Goal: Task Accomplishment & Management: Use online tool/utility

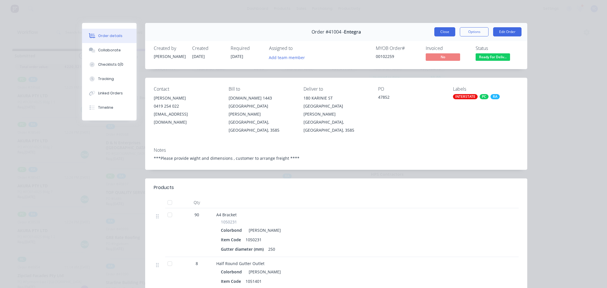
click at [447, 32] on button "Close" at bounding box center [444, 31] width 21 height 9
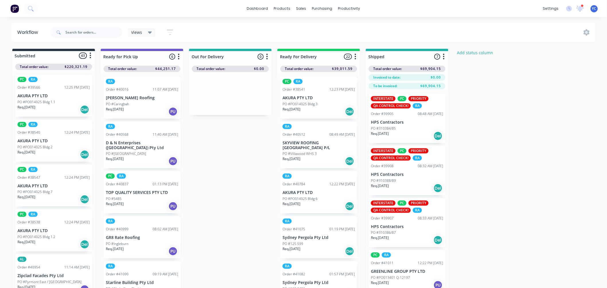
scroll to position [197, 0]
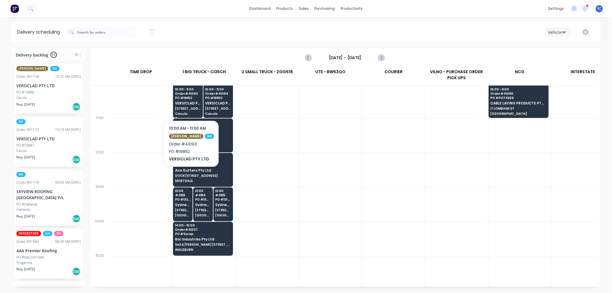
scroll to position [159, 0]
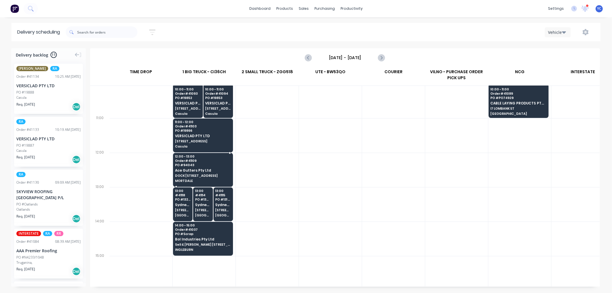
click at [217, 172] on div "12:00 - 13:00 Order # 41109 PO # 94043 Ace Gutters Pty Ltd DOCK 2 69 BOUNDARY R…" at bounding box center [202, 169] width 59 height 32
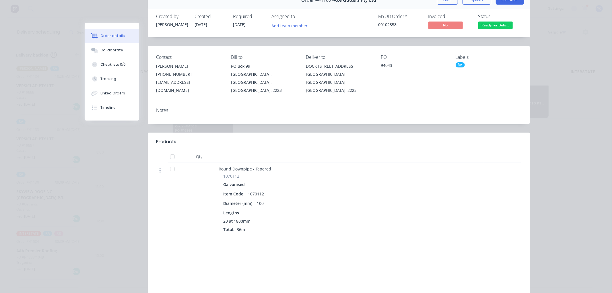
scroll to position [0, 0]
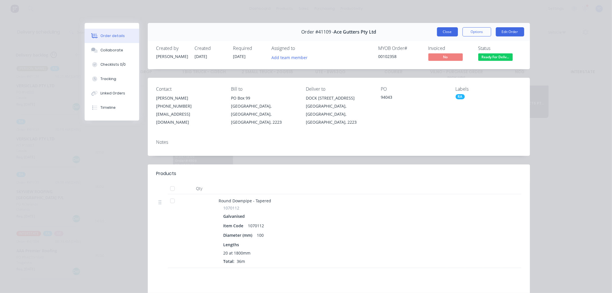
click at [444, 32] on button "Close" at bounding box center [447, 31] width 21 height 9
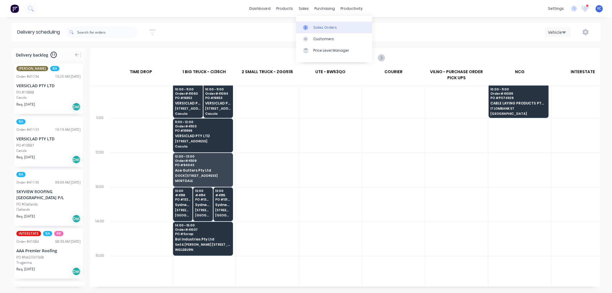
click at [323, 27] on div "Sales Orders" at bounding box center [325, 27] width 24 height 5
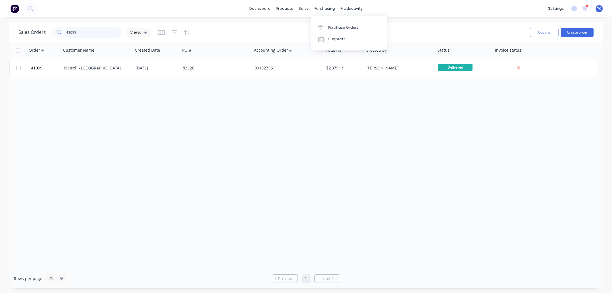
click at [88, 34] on input "41099" at bounding box center [95, 32] width 56 height 11
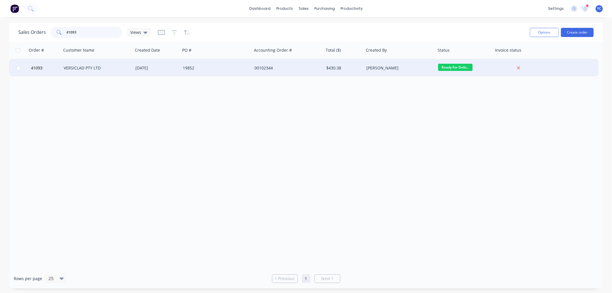
type input "41093"
click at [84, 67] on div "VERSICLAD PTY LTD" at bounding box center [96, 68] width 64 height 6
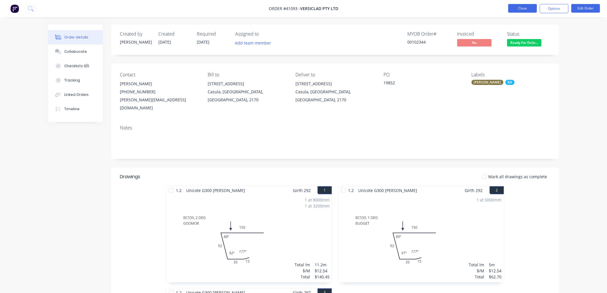
click at [525, 10] on button "Close" at bounding box center [523, 8] width 29 height 9
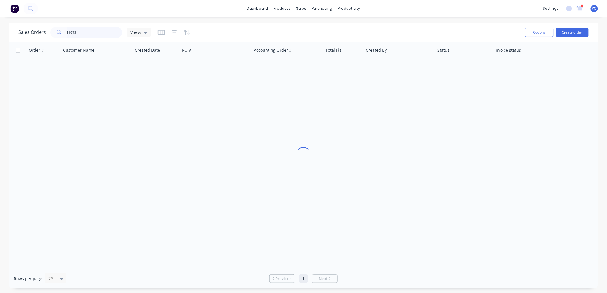
click at [87, 33] on input "41093" at bounding box center [95, 32] width 56 height 11
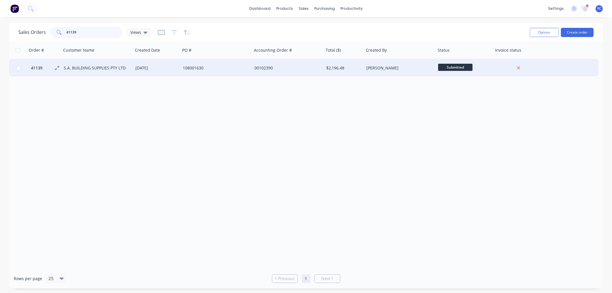
type input "41139"
click at [36, 65] on button "41139" at bounding box center [46, 67] width 34 height 17
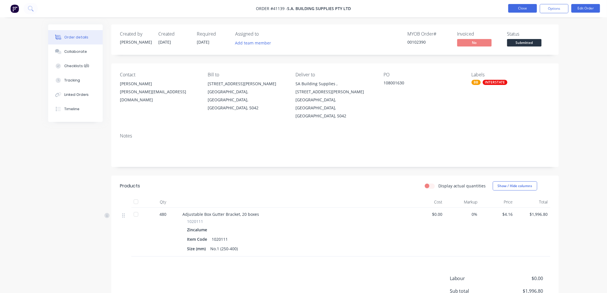
click at [521, 10] on button "Close" at bounding box center [523, 8] width 29 height 9
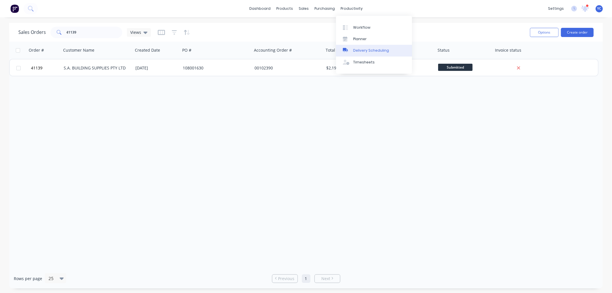
click at [378, 49] on div "Delivery Scheduling" at bounding box center [371, 50] width 36 height 5
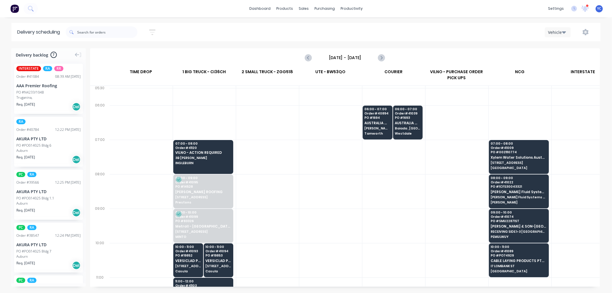
scroll to position [0, 0]
click at [383, 59] on icon "Next page" at bounding box center [381, 57] width 7 height 7
type input "Friday - 15/08/25"
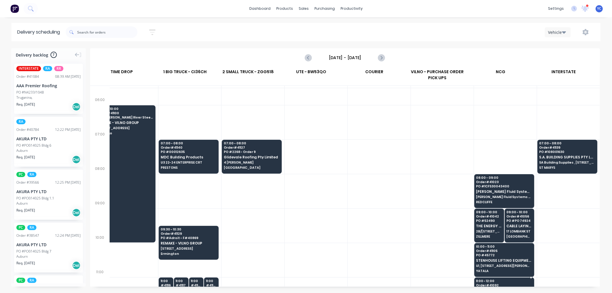
scroll to position [0, 19]
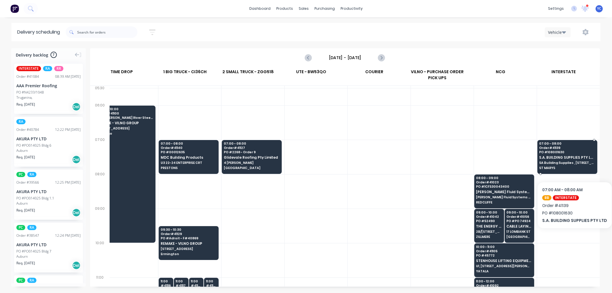
click at [573, 164] on span "SA Building Supplies , 12 LLOYD STREET" at bounding box center [568, 162] width 56 height 3
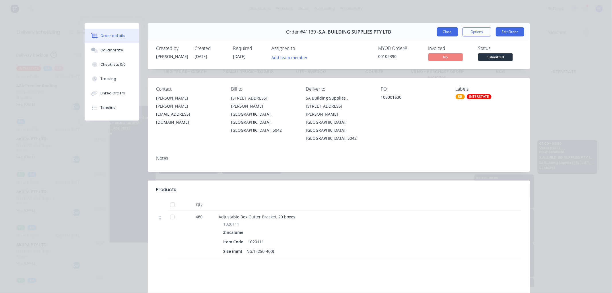
click at [444, 31] on button "Close" at bounding box center [447, 31] width 21 height 9
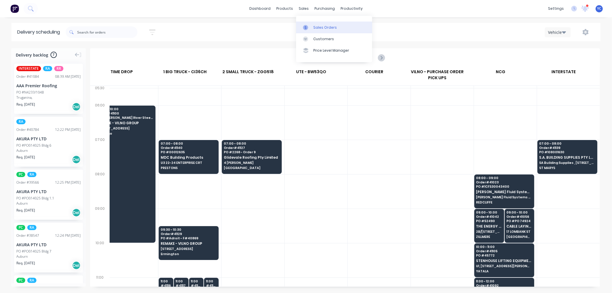
click at [319, 28] on div "Sales Orders" at bounding box center [325, 27] width 24 height 5
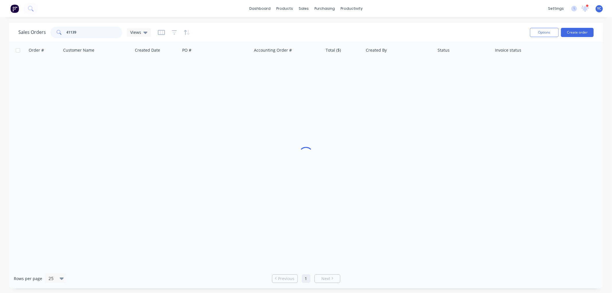
click at [82, 30] on input "41139" at bounding box center [95, 32] width 56 height 11
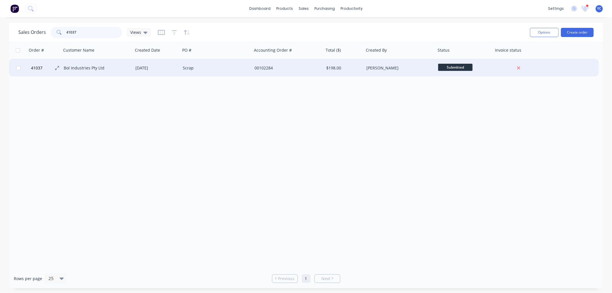
type input "41037"
click at [37, 68] on span "41037" at bounding box center [36, 68] width 11 height 6
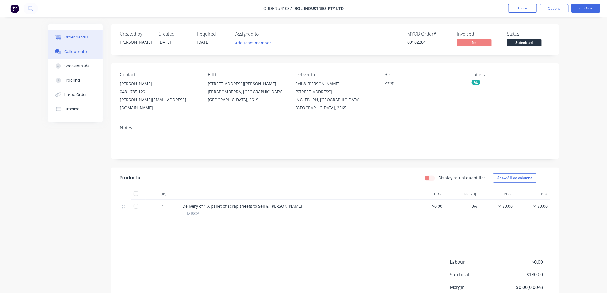
click at [76, 52] on div "Collaborate" at bounding box center [75, 51] width 23 height 5
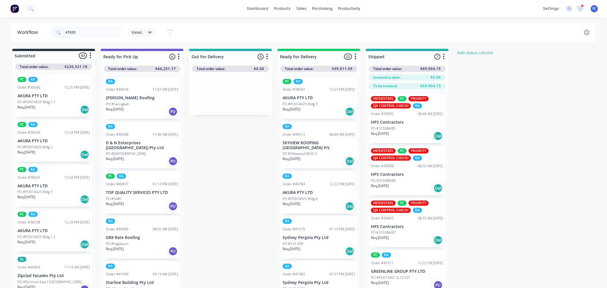
click at [111, 31] on input "41020" at bounding box center [93, 32] width 57 height 11
click at [91, 34] on input "41020" at bounding box center [93, 32] width 57 height 11
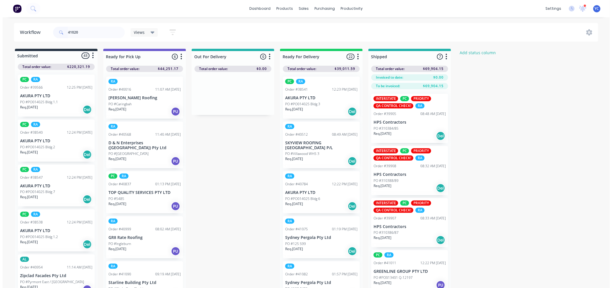
scroll to position [197, 0]
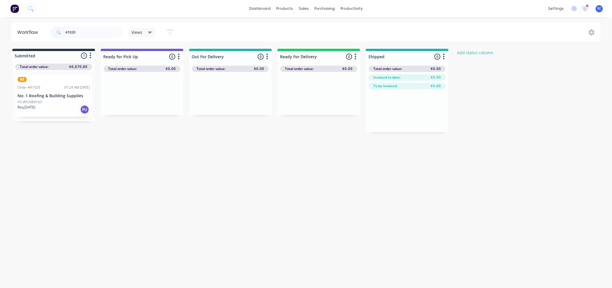
click at [43, 98] on p "No: 1 Roofing & Building Supplies" at bounding box center [54, 96] width 72 height 5
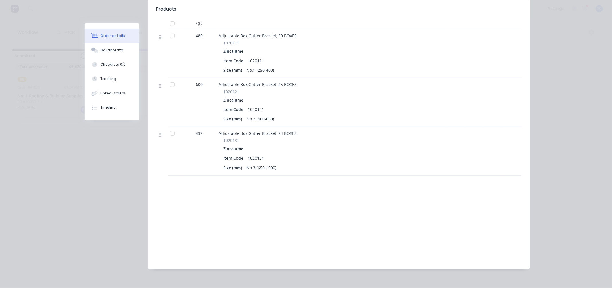
scroll to position [0, 0]
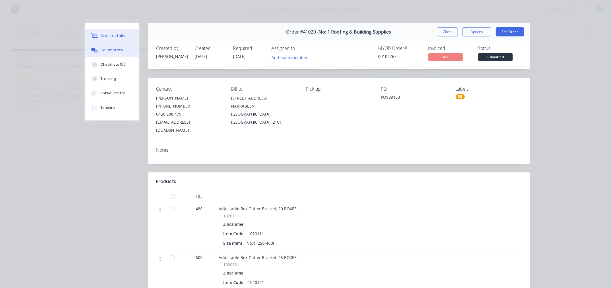
click at [101, 47] on button "Collaborate" at bounding box center [112, 50] width 55 height 14
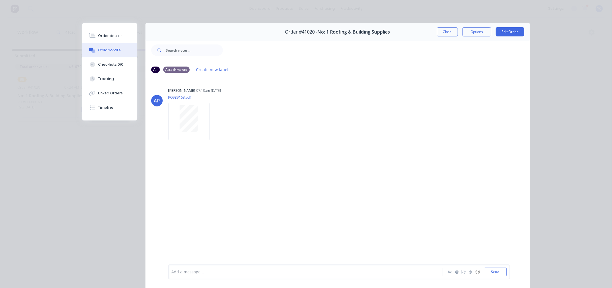
click at [448, 27] on button "Close" at bounding box center [447, 31] width 21 height 9
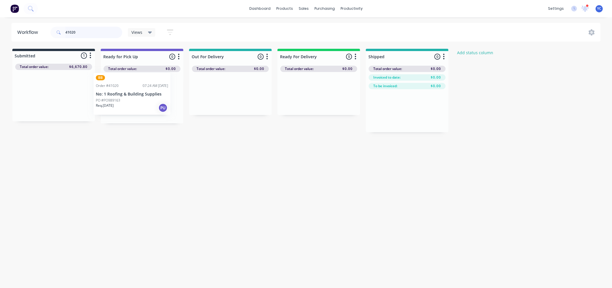
drag, startPoint x: 42, startPoint y: 94, endPoint x: 125, endPoint y: 90, distance: 83.0
click at [125, 90] on div "Submitted 1 Status colour #273444 hex #273444 Save Cancel Summaries Total order…" at bounding box center [308, 91] width 624 height 84
click at [93, 32] on input "41020" at bounding box center [93, 32] width 57 height 11
drag, startPoint x: 42, startPoint y: 102, endPoint x: 129, endPoint y: 103, distance: 87.2
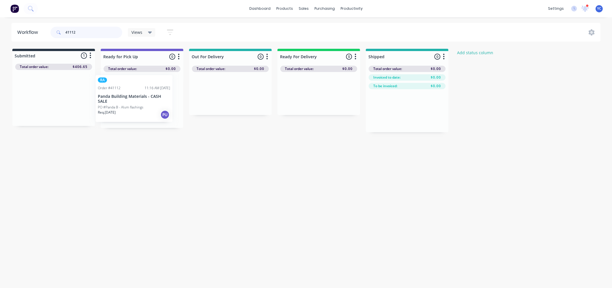
click at [129, 103] on div "Submitted 1 Status colour #273444 hex #273444 Save Cancel Summaries Total order…" at bounding box center [308, 91] width 624 height 84
click at [80, 27] on input "41112" at bounding box center [93, 32] width 57 height 11
drag, startPoint x: 80, startPoint y: 27, endPoint x: 82, endPoint y: 30, distance: 3.5
click at [80, 28] on input "41112" at bounding box center [93, 32] width 57 height 11
click at [82, 30] on input "41112" at bounding box center [93, 32] width 57 height 11
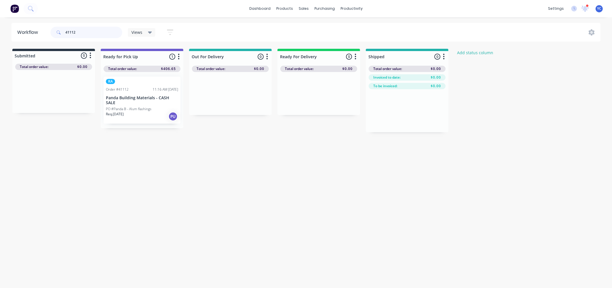
click at [82, 30] on input "41112" at bounding box center [93, 32] width 57 height 11
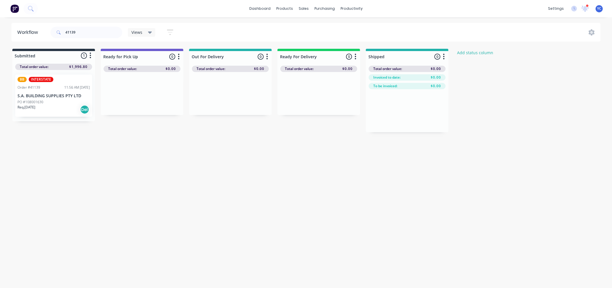
click at [38, 99] on div "BB INTERSTATE Order #41139 11:56 AM 14/08/25 S.A. BUILDING SUPPLIES PTY LTD PO …" at bounding box center [53, 96] width 77 height 42
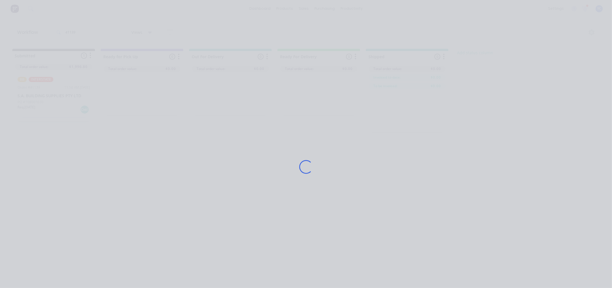
click at [49, 110] on div "Loading..." at bounding box center [306, 144] width 612 height 288
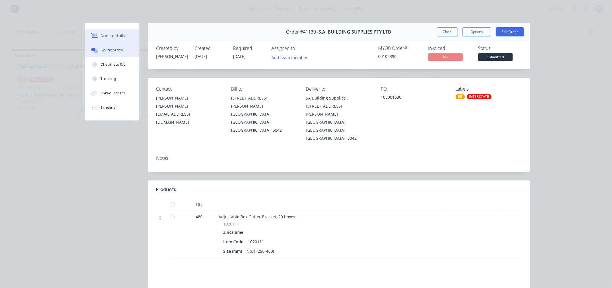
click at [113, 49] on div "Collaborate" at bounding box center [111, 50] width 23 height 5
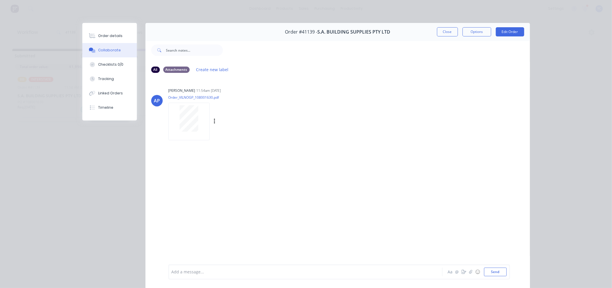
click at [175, 125] on div at bounding box center [189, 118] width 36 height 26
click at [438, 26] on div "Order #41139 - S.A. BUILDING SUPPLIES PTY LTD Close Options Edit Order" at bounding box center [337, 32] width 385 height 18
click at [438, 29] on button "Close" at bounding box center [447, 31] width 21 height 9
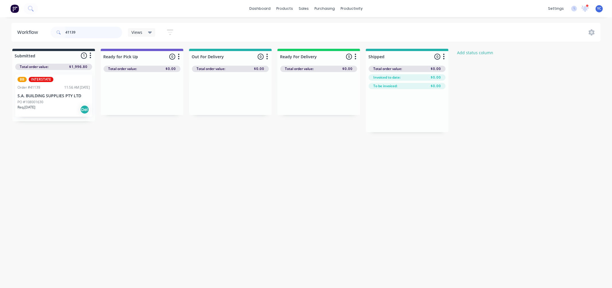
click at [91, 32] on input "41139" at bounding box center [93, 32] width 57 height 11
type input "41112"
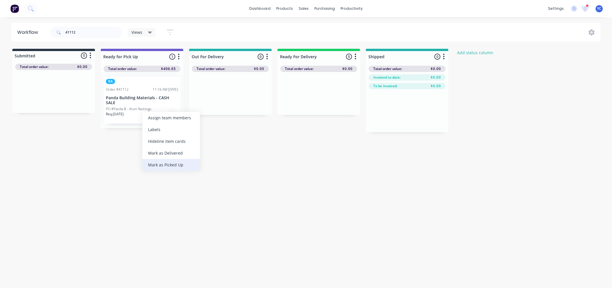
click at [174, 166] on div "Mark as Picked Up" at bounding box center [171, 165] width 58 height 12
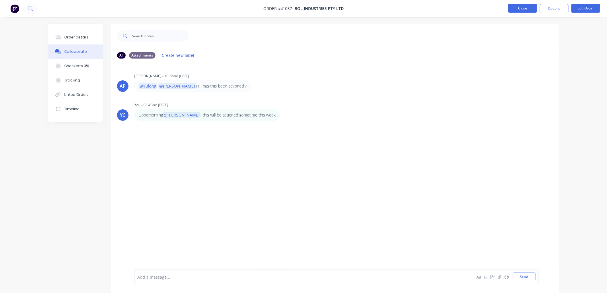
click at [518, 9] on button "Close" at bounding box center [523, 8] width 29 height 9
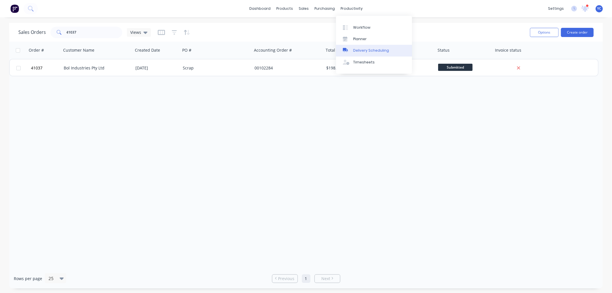
click at [354, 52] on div "Delivery Scheduling" at bounding box center [371, 50] width 36 height 5
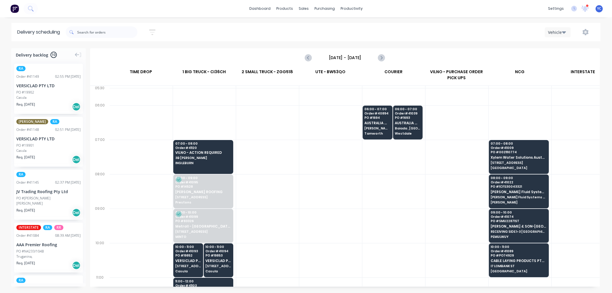
scroll to position [0, 0]
click at [585, 32] on icon "button" at bounding box center [586, 32] width 6 height 6
click at [511, 35] on div "Vehicle Run Sheet Settings" at bounding box center [460, 32] width 267 height 10
click at [357, 55] on input "Thursday - 14/08/25" at bounding box center [345, 57] width 57 height 9
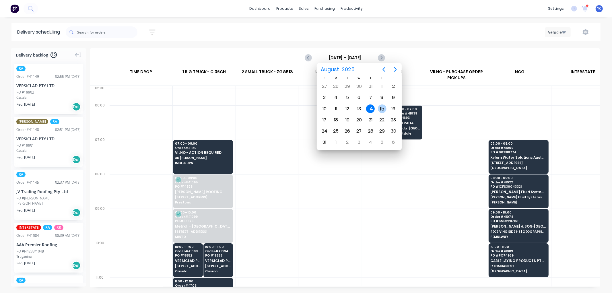
click at [379, 106] on div "15" at bounding box center [382, 108] width 9 height 9
type input "Friday - 15/08/25"
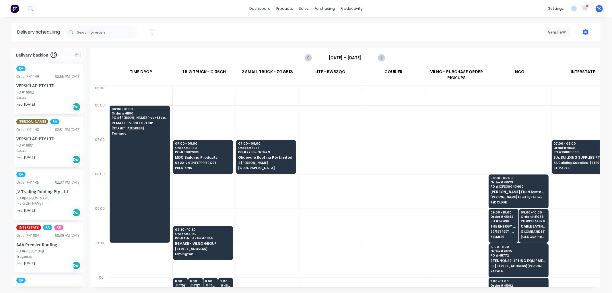
click at [587, 30] on icon "button" at bounding box center [586, 32] width 6 height 6
click at [561, 45] on div "Run Sheet" at bounding box center [568, 47] width 44 height 8
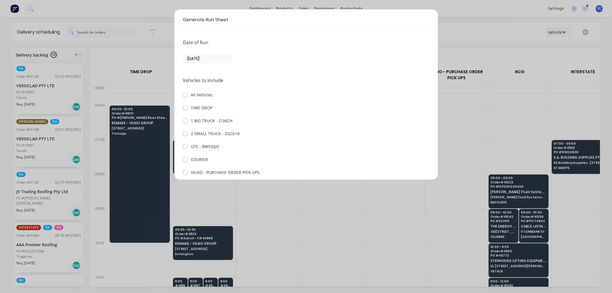
click at [191, 106] on label "TIME DROP" at bounding box center [202, 108] width 22 height 6
click at [184, 106] on DROP "TIME DROP" at bounding box center [185, 107] width 5 height 5
checkbox DROP "true"
click at [191, 120] on label "1 BIG TRUCK - CI36CH" at bounding box center [212, 121] width 42 height 6
click at [187, 120] on CI36CH "1 BIG TRUCK - CI36CH" at bounding box center [185, 120] width 5 height 5
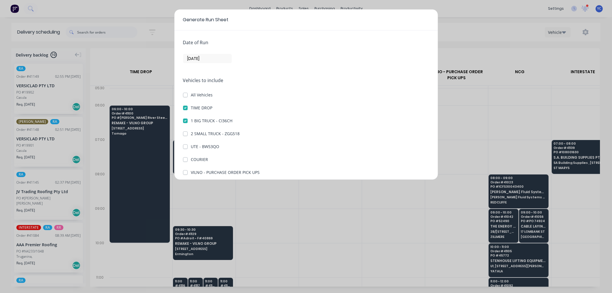
checkbox CI36CH "true"
click at [212, 59] on input "14/08/25" at bounding box center [207, 58] width 48 height 9
click at [212, 57] on input "14/08/25" at bounding box center [207, 58] width 48 height 9
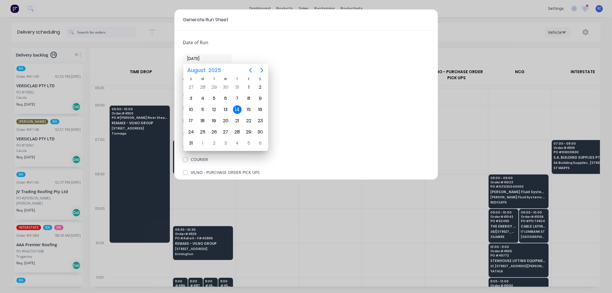
click at [199, 55] on input "14/08/25" at bounding box center [207, 58] width 48 height 9
click at [248, 110] on div "15" at bounding box center [249, 109] width 9 height 9
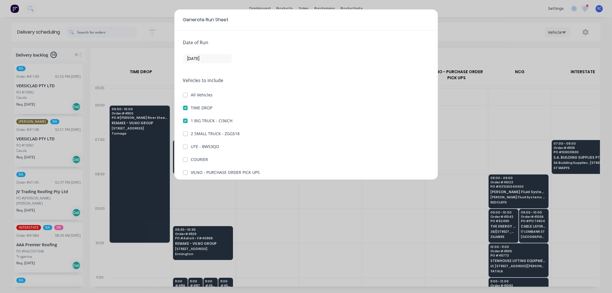
type input "15/08/25"
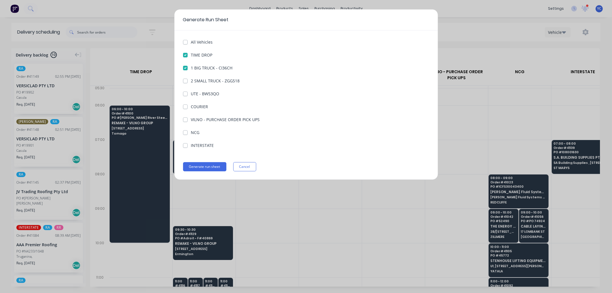
click at [204, 161] on div "Date of Run 15/08/25 Vehicles to include All Vehicles TIME DROP 1 BIG TRUCK - C…" at bounding box center [305, 104] width 263 height 149
click at [201, 164] on button "Generate run sheet" at bounding box center [204, 166] width 43 height 9
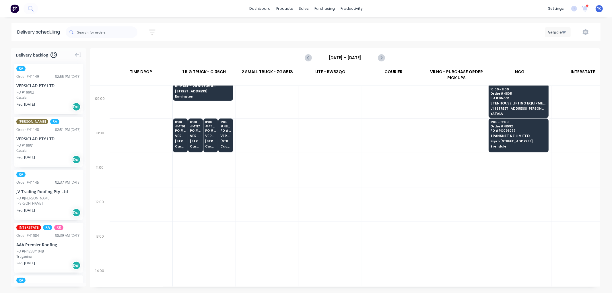
scroll to position [0, 0]
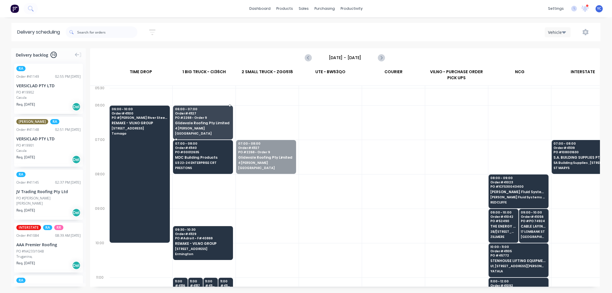
drag, startPoint x: 266, startPoint y: 158, endPoint x: 213, endPoint y: 116, distance: 68.0
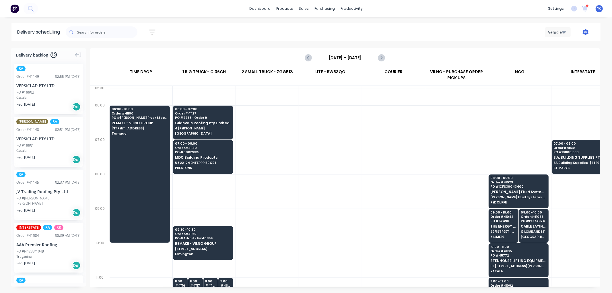
click at [585, 32] on icon "button" at bounding box center [586, 32] width 6 height 6
click at [559, 47] on div "Run Sheet" at bounding box center [568, 47] width 44 height 8
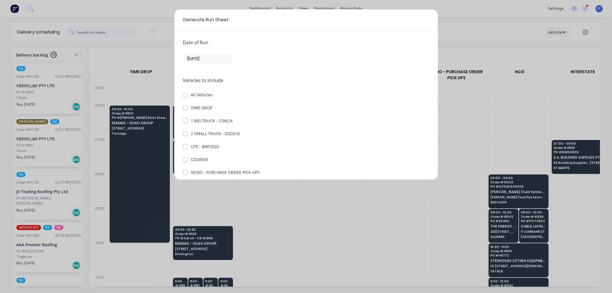
click at [207, 59] on input "14/08/25" at bounding box center [207, 58] width 48 height 9
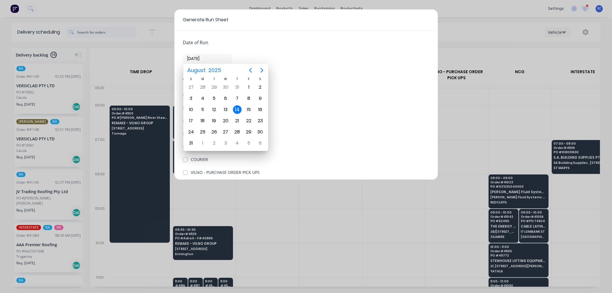
click at [209, 59] on input "14/08/25" at bounding box center [207, 58] width 48 height 9
click at [247, 108] on div "15" at bounding box center [249, 109] width 9 height 9
type input "15/08/25"
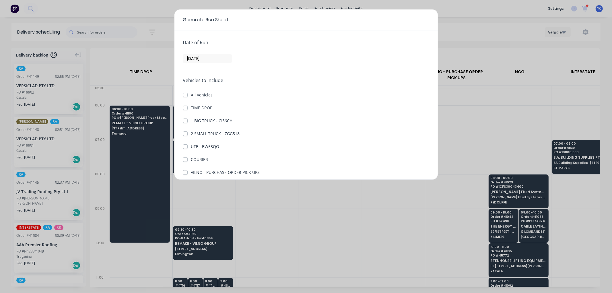
click at [191, 108] on label "TIME DROP" at bounding box center [202, 108] width 22 height 6
click at [183, 108] on DROP "TIME DROP" at bounding box center [185, 107] width 5 height 5
checkbox DROP "true"
click at [191, 118] on label "1 BIG TRUCK - CI36CH" at bounding box center [212, 121] width 42 height 6
click at [186, 118] on CI36CH "1 BIG TRUCK - CI36CH" at bounding box center [185, 120] width 5 height 5
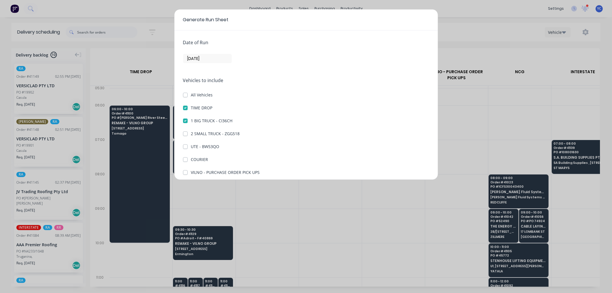
checkbox CI36CH "true"
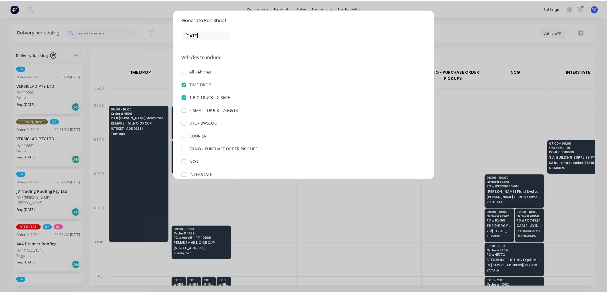
scroll to position [53, 0]
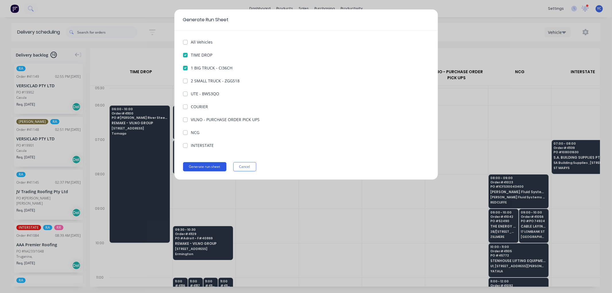
click at [205, 167] on button "Generate run sheet" at bounding box center [204, 166] width 43 height 9
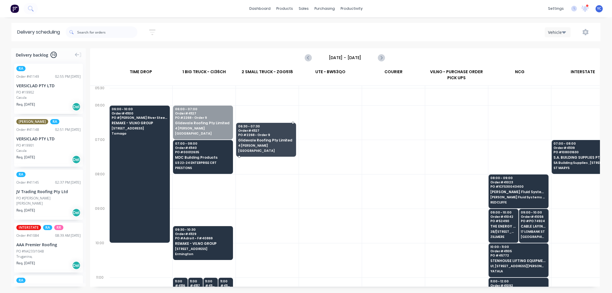
drag, startPoint x: 205, startPoint y: 119, endPoint x: 249, endPoint y: 138, distance: 48.1
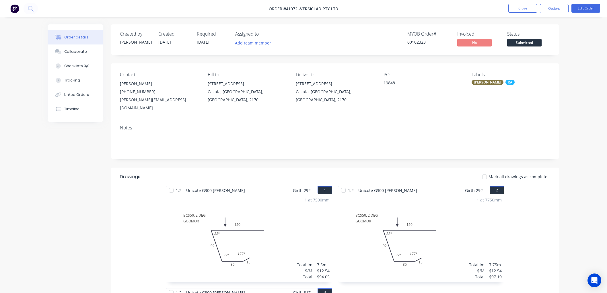
scroll to position [127, 0]
